Goal: Transaction & Acquisition: Purchase product/service

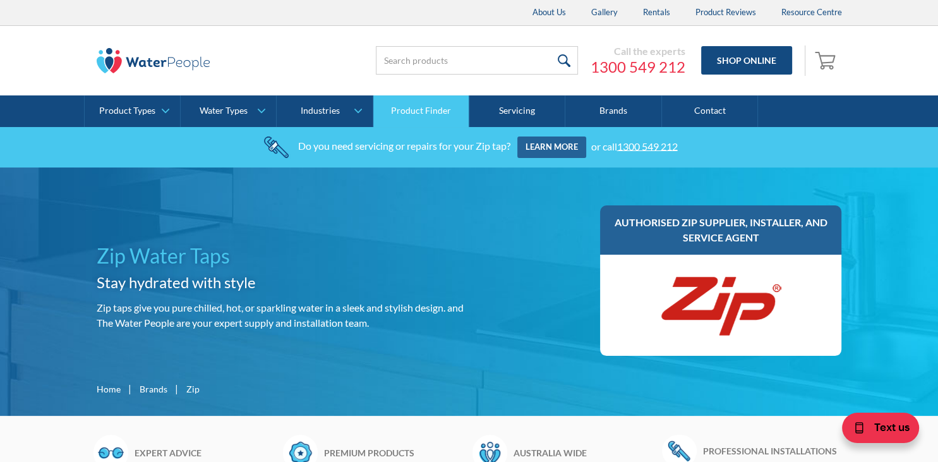
click at [406, 114] on link "Product Finder" at bounding box center [421, 111] width 96 height 32
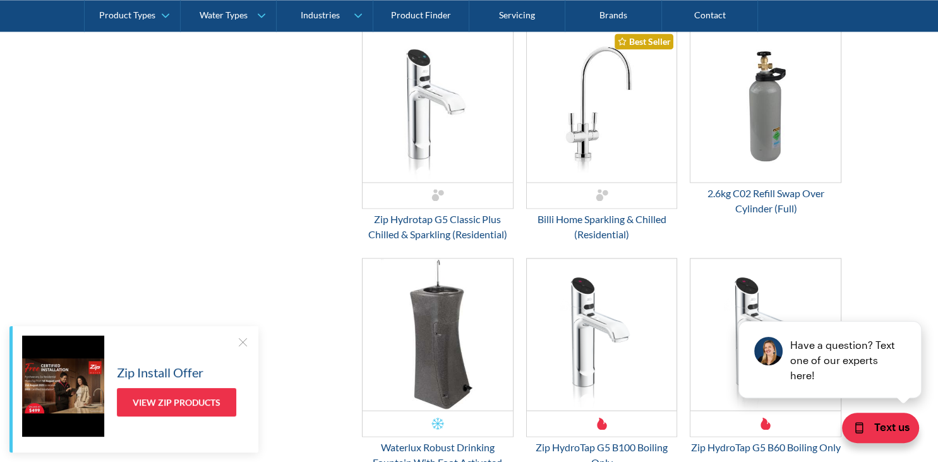
scroll to position [1734, 0]
click at [776, 207] on div "2.6kg C02 Refill Swap Over Cylinder (Full)" at bounding box center [766, 201] width 152 height 30
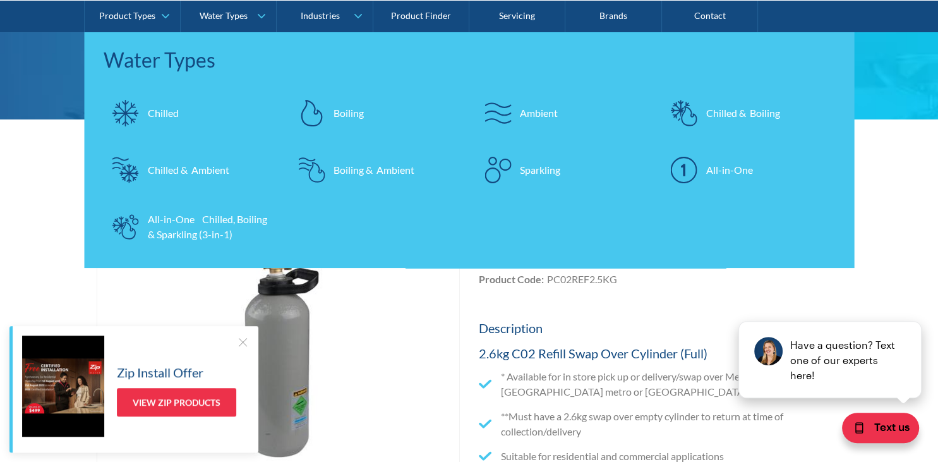
scroll to position [133, 0]
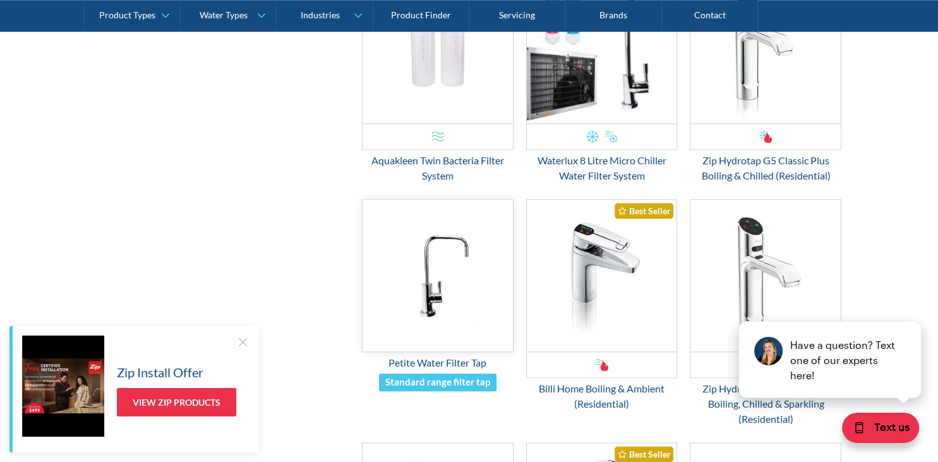
scroll to position [1468, 0]
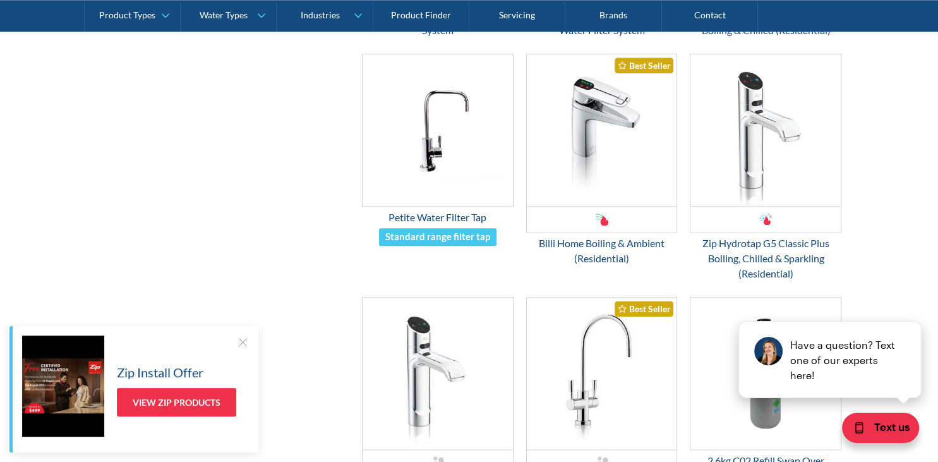
click at [765, 270] on div "close Have a question? Text one of our experts here!" at bounding box center [830, 339] width 215 height 152
click at [742, 259] on div "Zip Hydrotap G5 Classic Plus Boiling, Chilled & Sparkling (Residential)" at bounding box center [766, 258] width 152 height 45
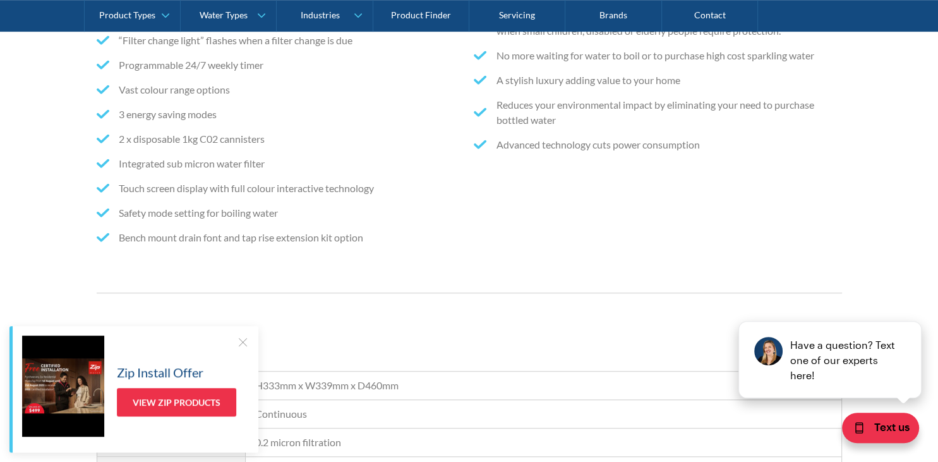
scroll to position [867, 0]
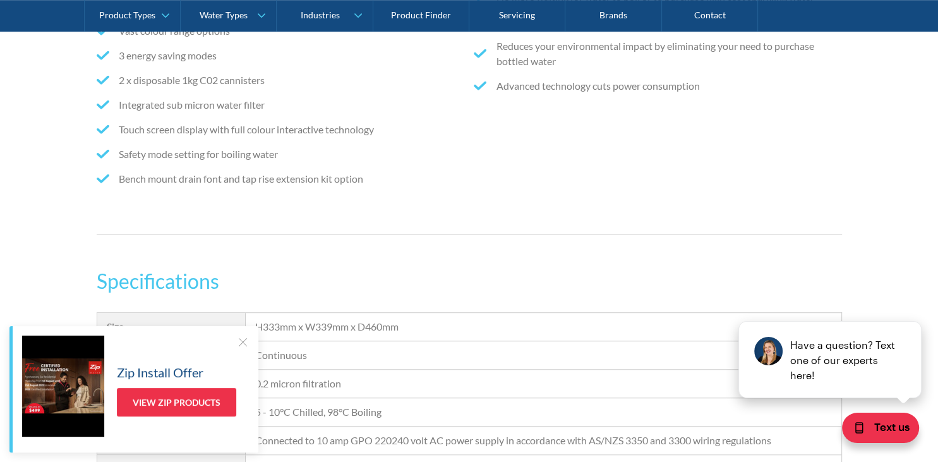
click at [241, 341] on div at bounding box center [242, 342] width 13 height 13
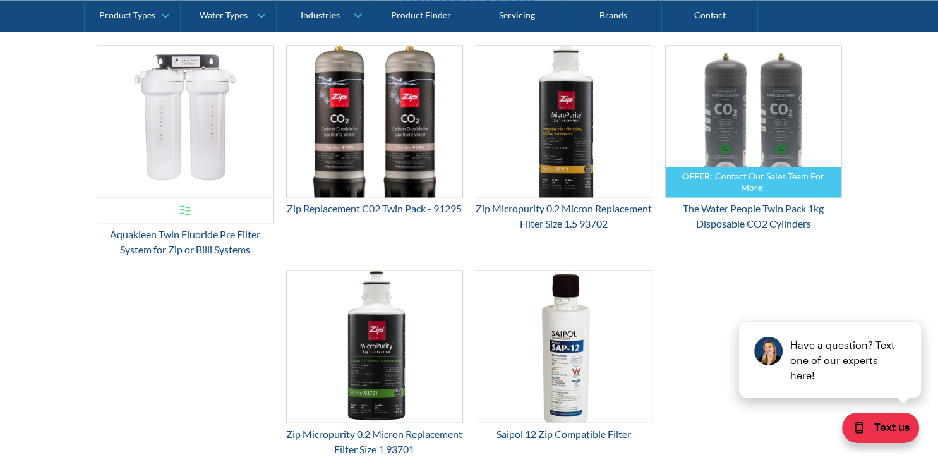
scroll to position [1935, 0]
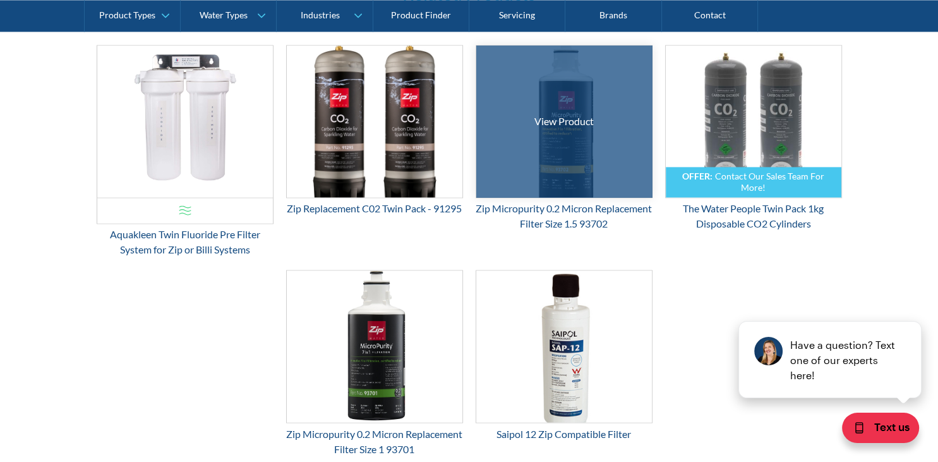
click at [565, 124] on div "View Product" at bounding box center [564, 121] width 59 height 15
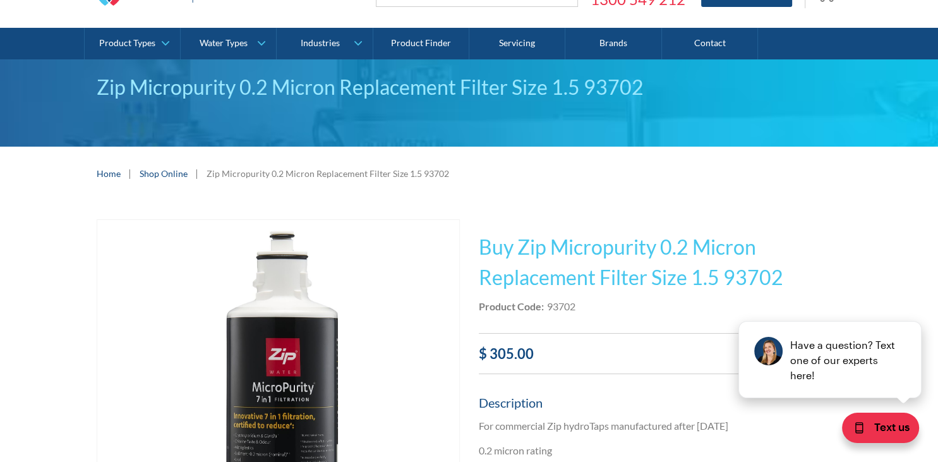
scroll to position [133, 0]
